Goal: Transaction & Acquisition: Download file/media

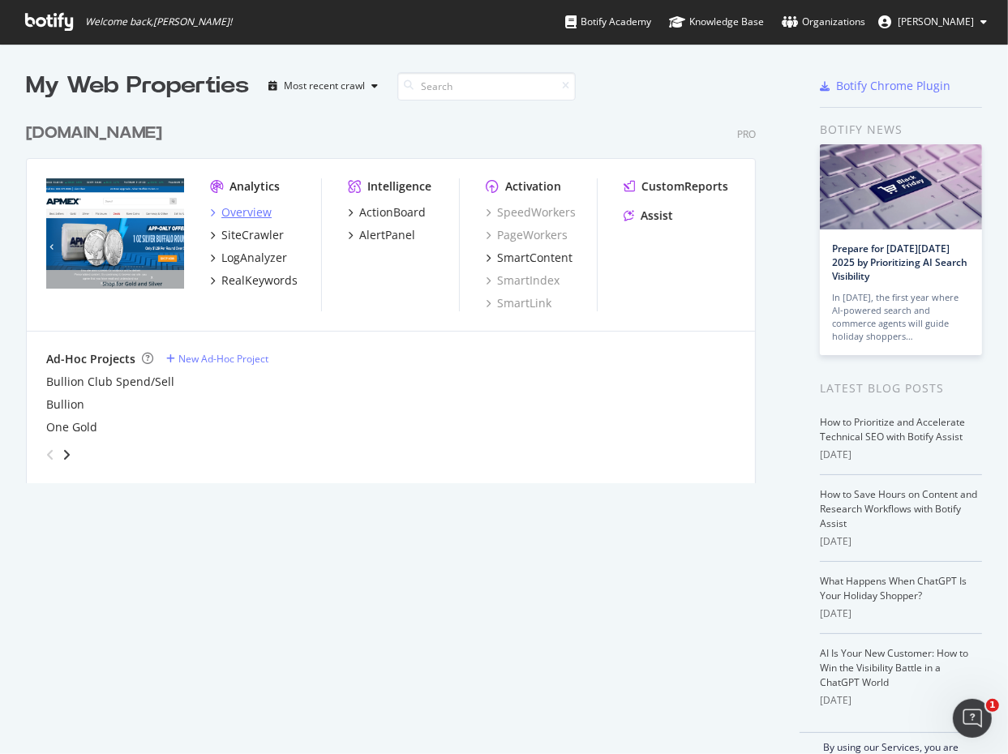
click at [238, 208] on div "Overview" at bounding box center [246, 212] width 50 height 16
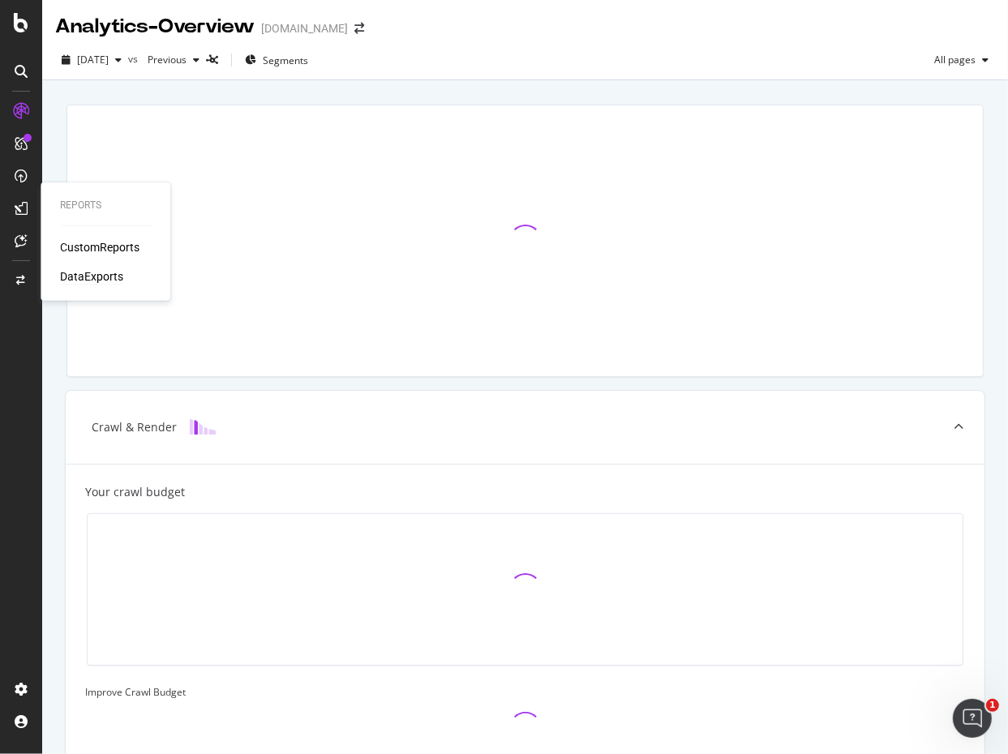
click at [97, 276] on div "DataExports" at bounding box center [91, 276] width 63 height 16
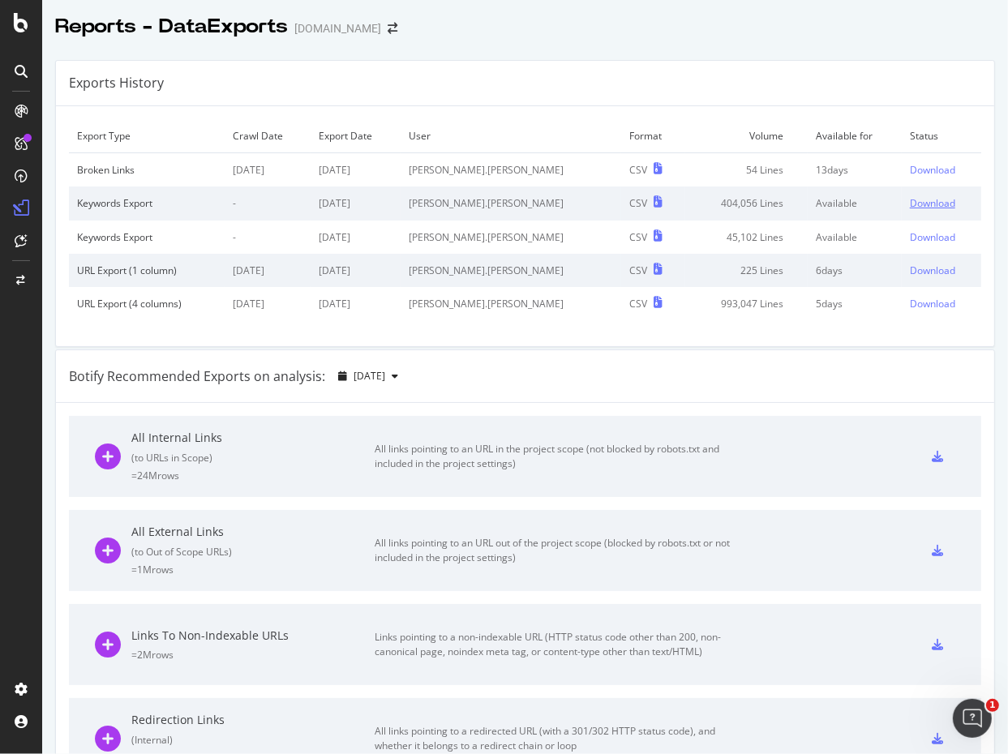
click at [910, 200] on div "Download" at bounding box center [932, 203] width 45 height 14
